Goal: Information Seeking & Learning: Learn about a topic

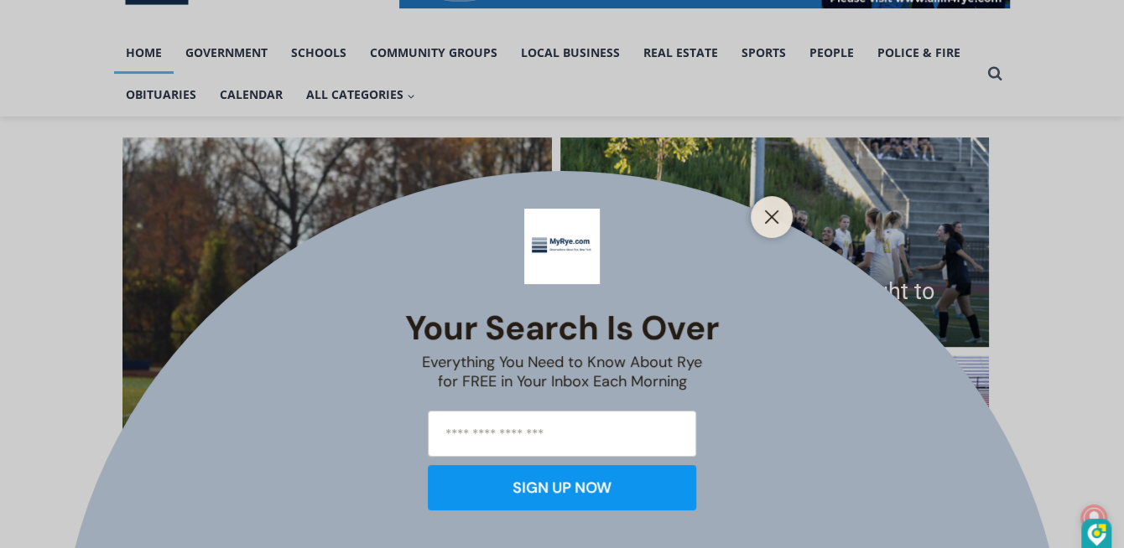
scroll to position [333, 0]
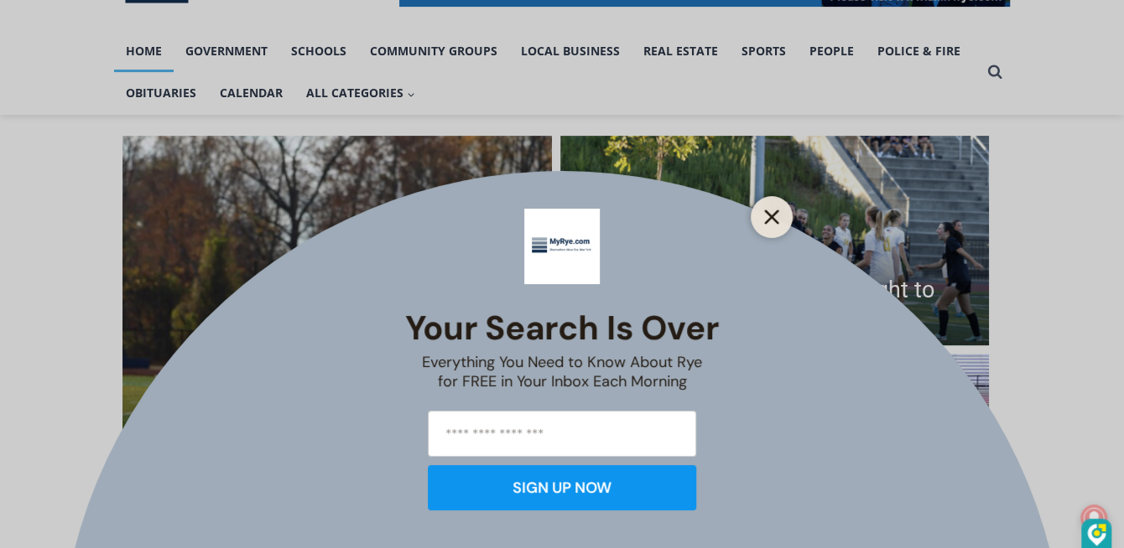
click at [772, 218] on line "Close" at bounding box center [772, 217] width 12 height 12
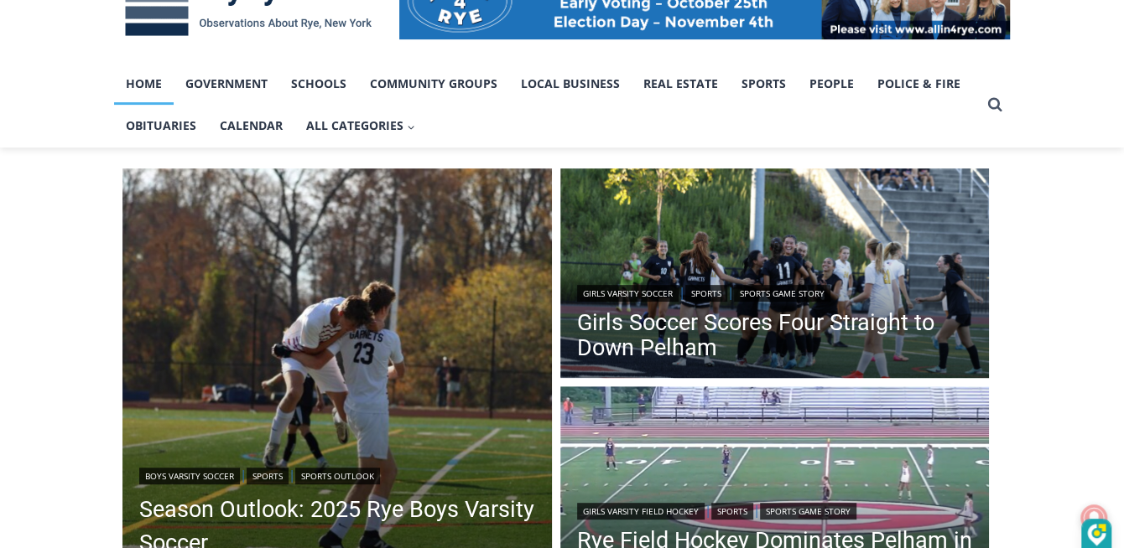
scroll to position [299, 0]
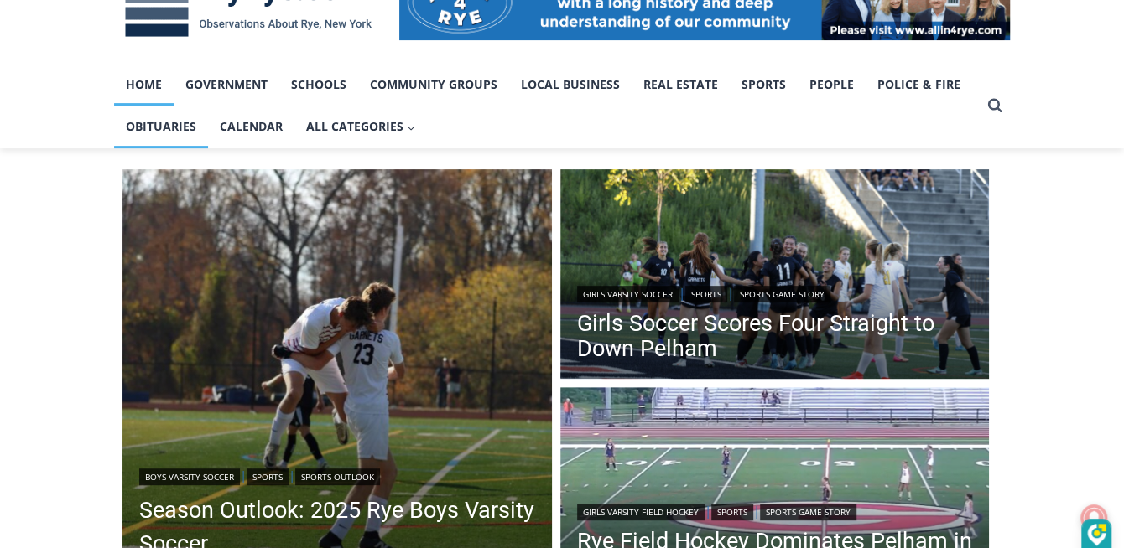
click at [208, 132] on link "Obituaries" at bounding box center [161, 127] width 94 height 42
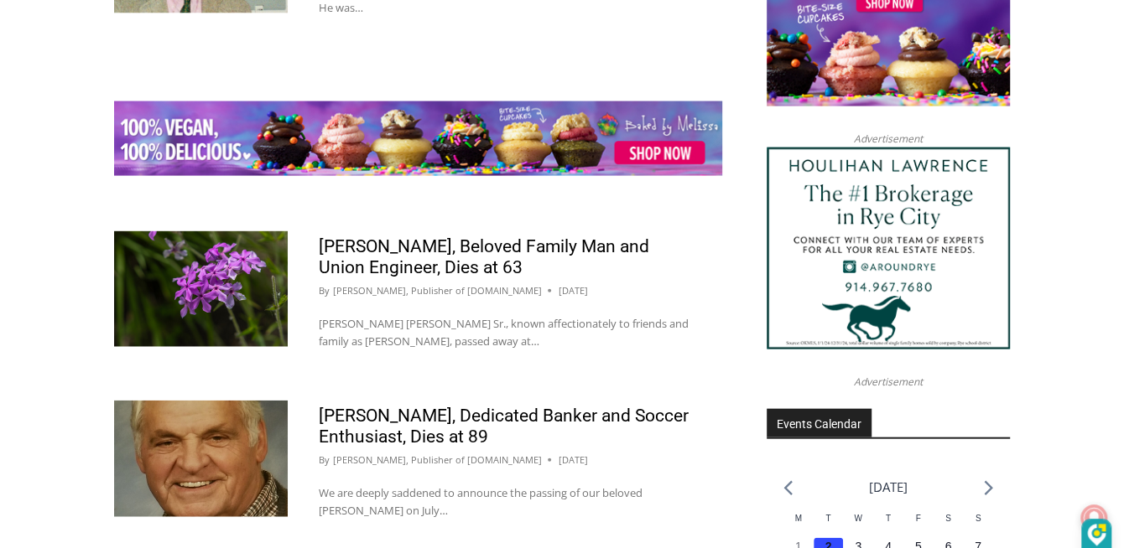
scroll to position [2397, 0]
